Goal: Information Seeking & Learning: Learn about a topic

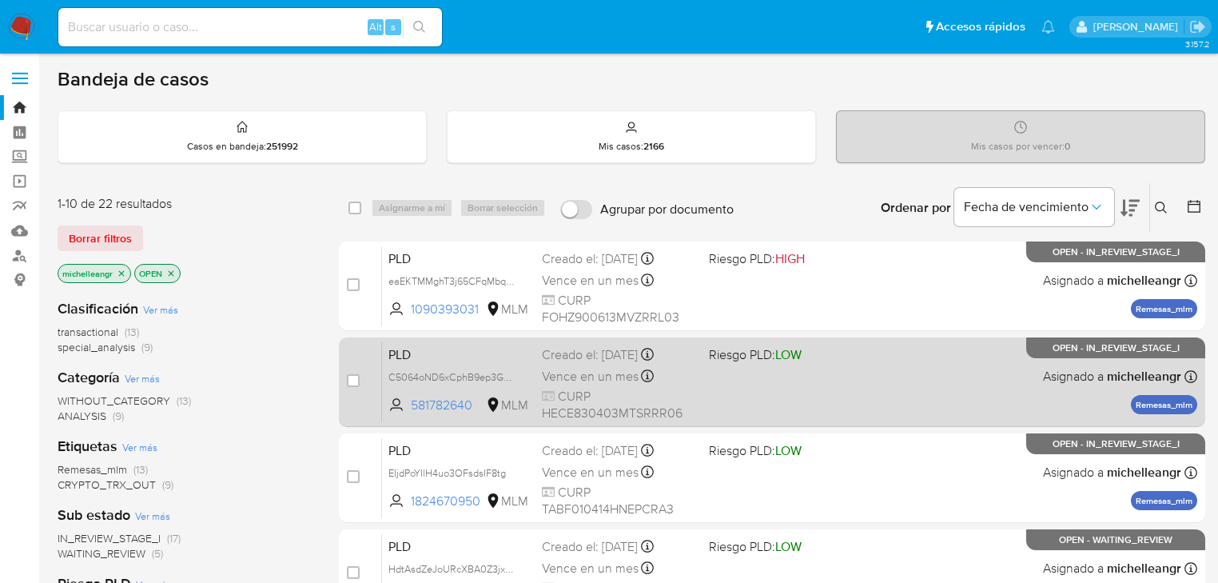
click at [1085, 408] on div "PLD C5064oND6xCphB9ep3GJJEbv 581782640 MLM Riesgo PLD: LOW Creado el: 12/08/202…" at bounding box center [789, 381] width 815 height 81
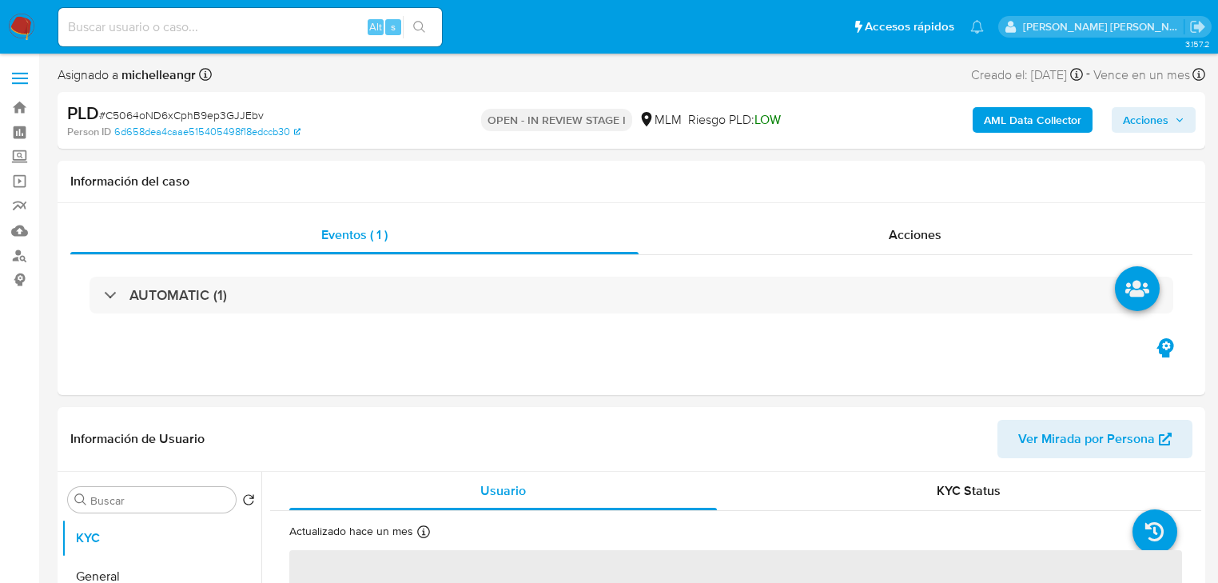
click at [165, 32] on input at bounding box center [250, 27] width 384 height 21
paste input "bMcZQ9ts2s8ClLWNUwjrysaP"
type input "bMcZQ9ts2s8ClLWNUwjrysaP"
select select "10"
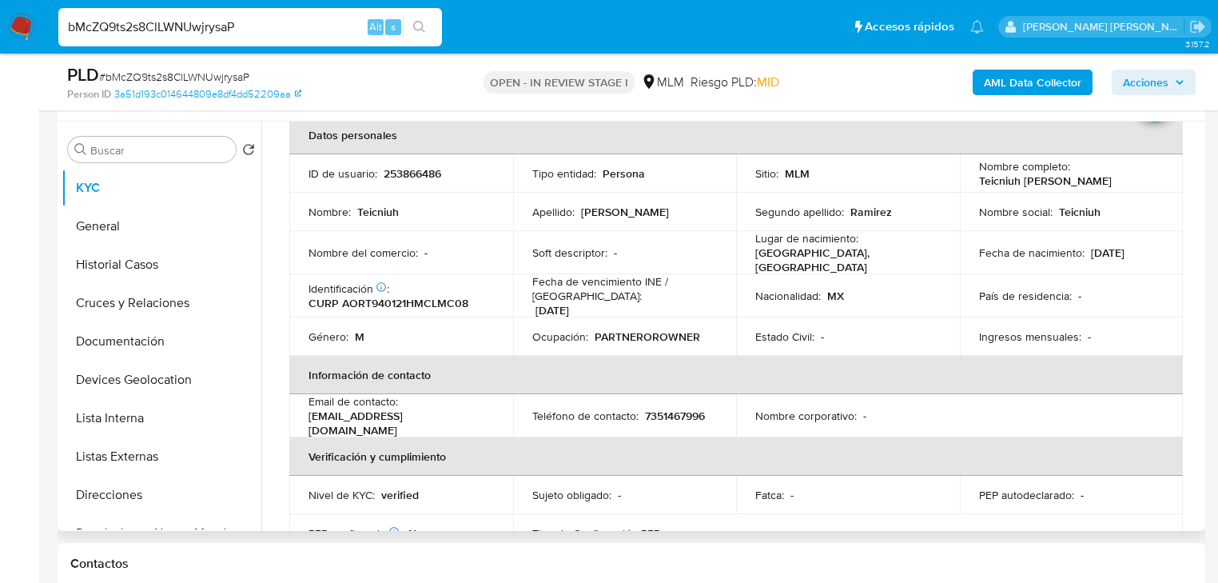
scroll to position [64, 0]
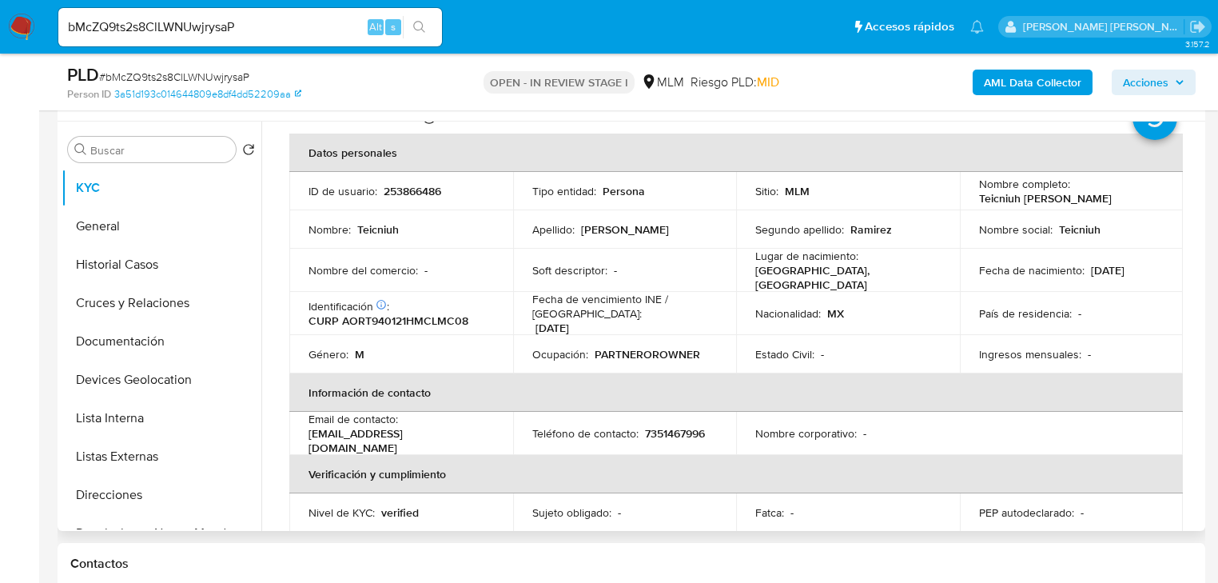
click at [624, 373] on th "Información de contacto" at bounding box center [736, 392] width 894 height 38
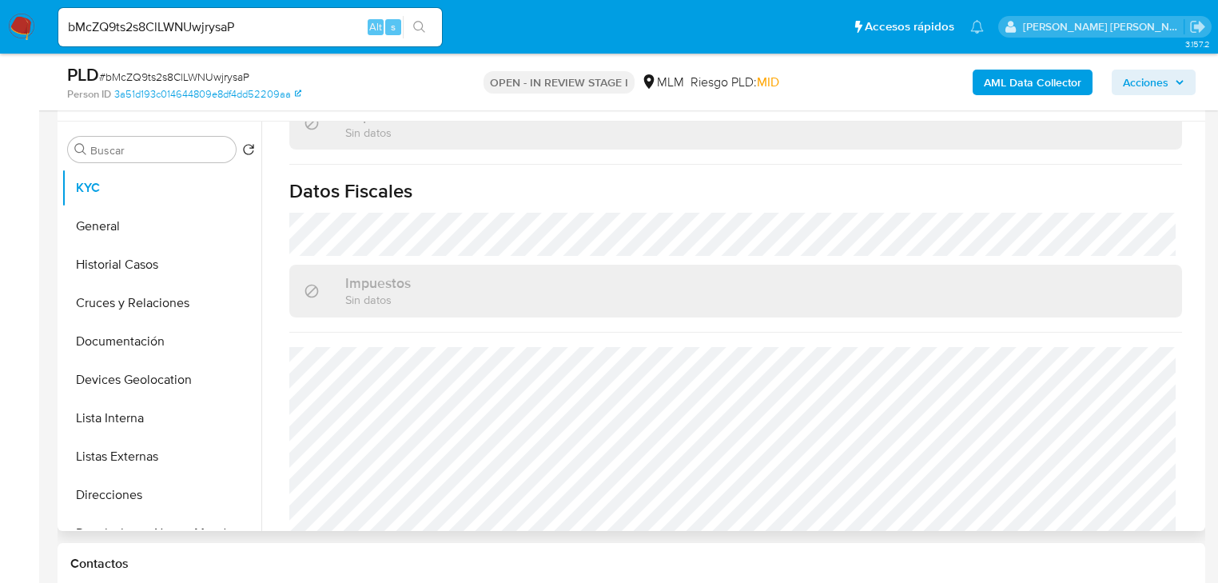
scroll to position [994, 0]
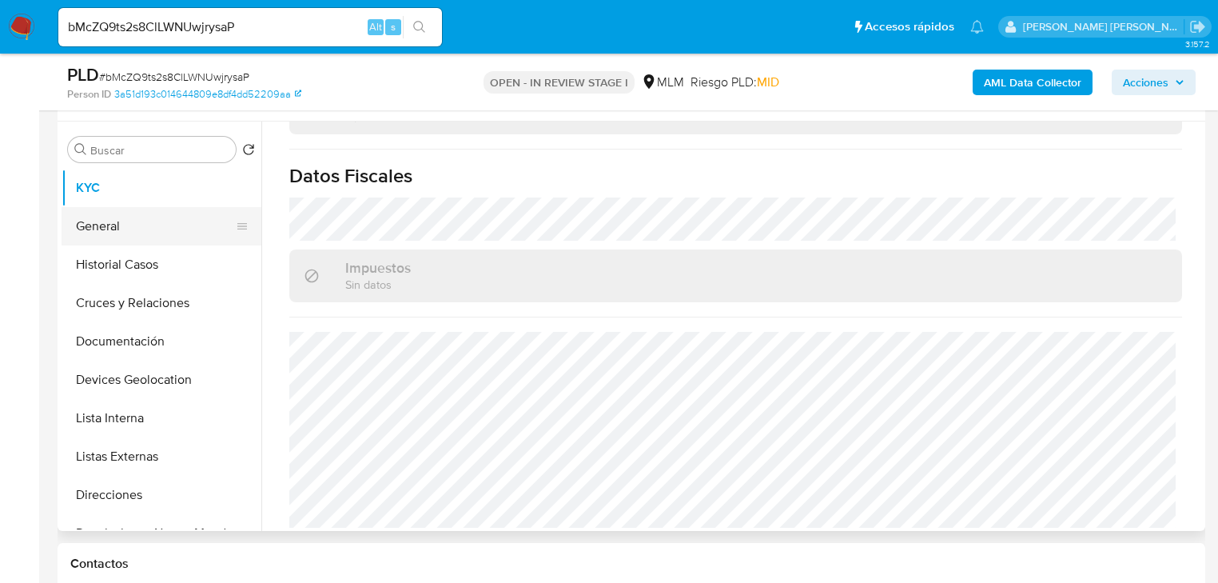
click at [112, 227] on button "General" at bounding box center [155, 226] width 187 height 38
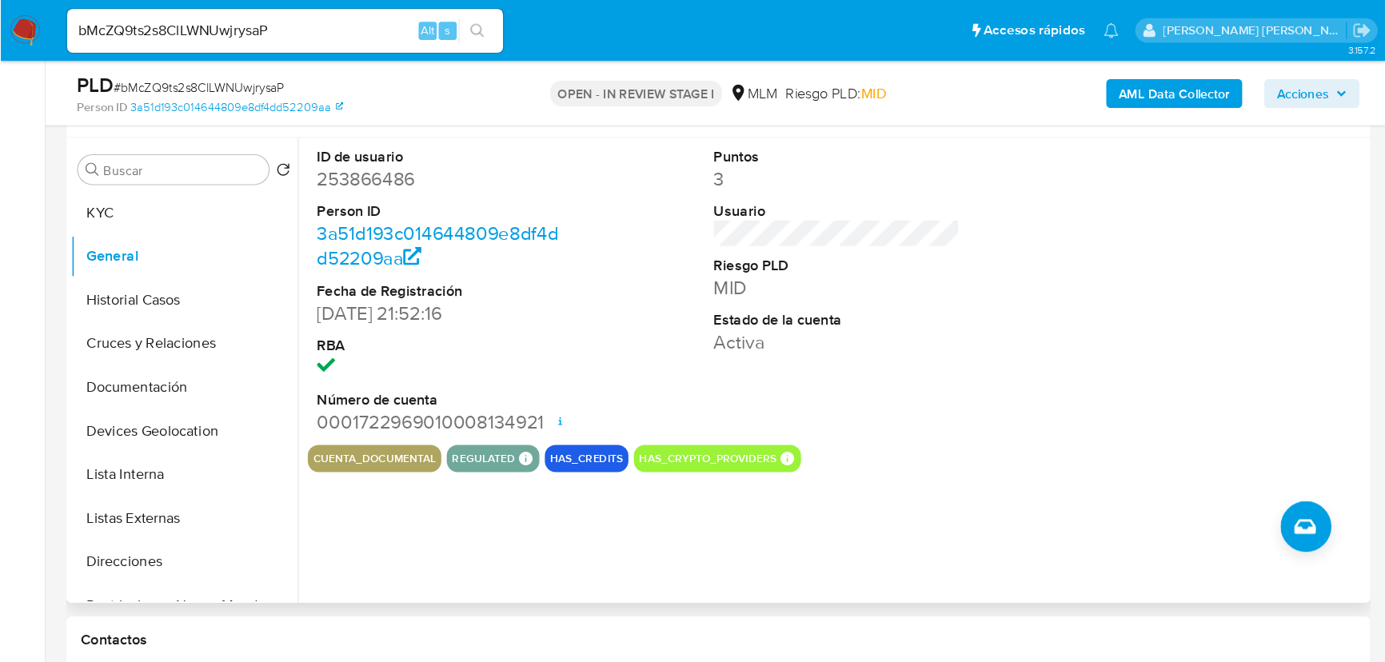
scroll to position [293, 0]
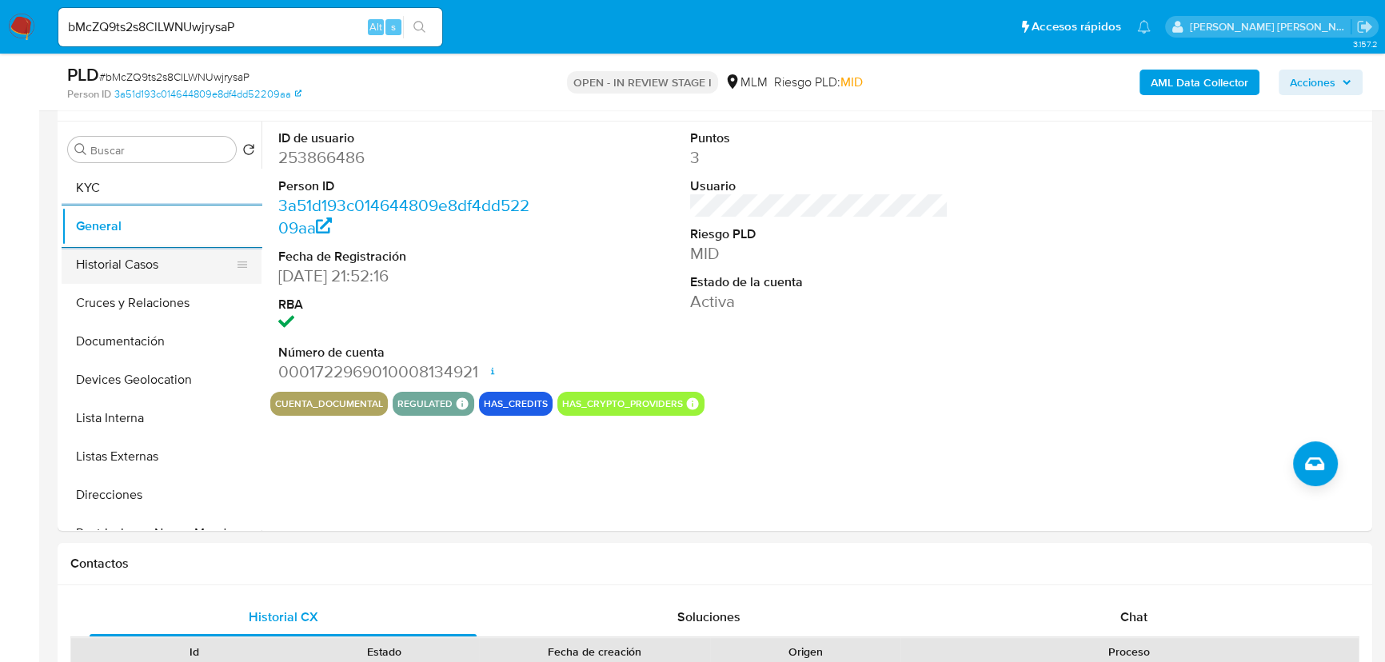
click at [128, 272] on button "Historial Casos" at bounding box center [155, 264] width 187 height 38
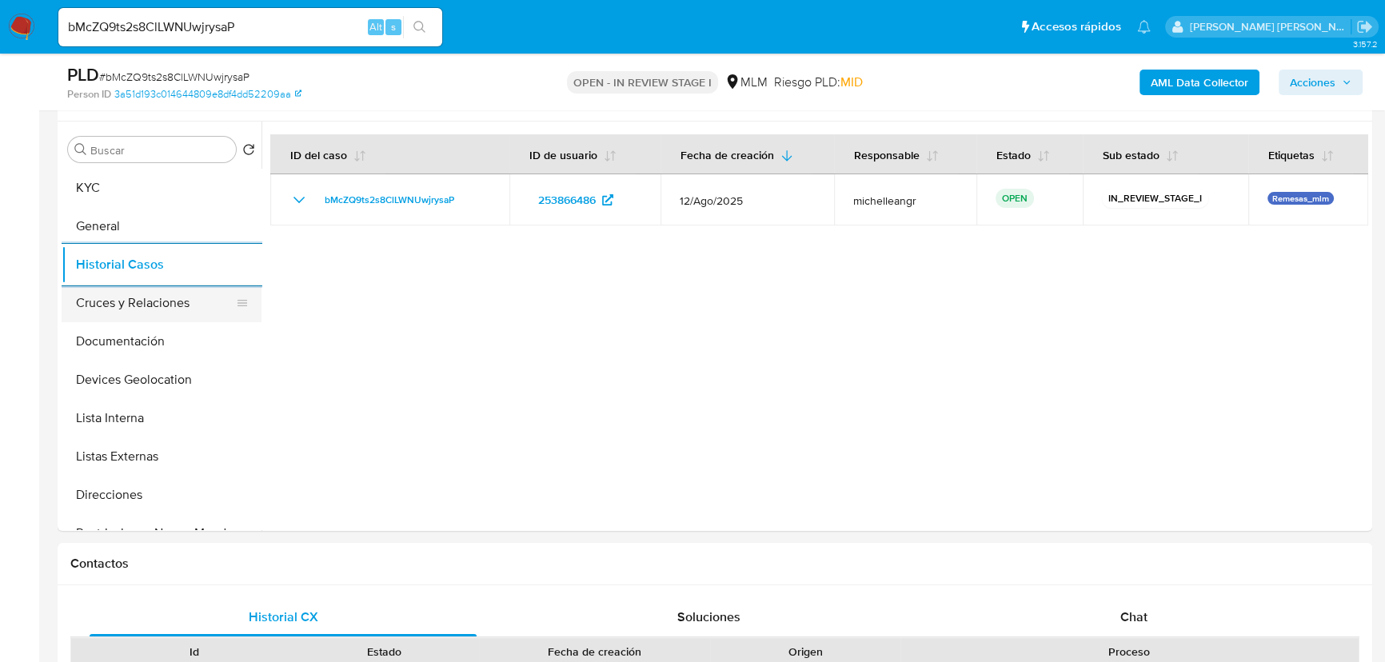
click at [161, 306] on button "Cruces y Relaciones" at bounding box center [155, 303] width 187 height 38
